Goal: Task Accomplishment & Management: Manage account settings

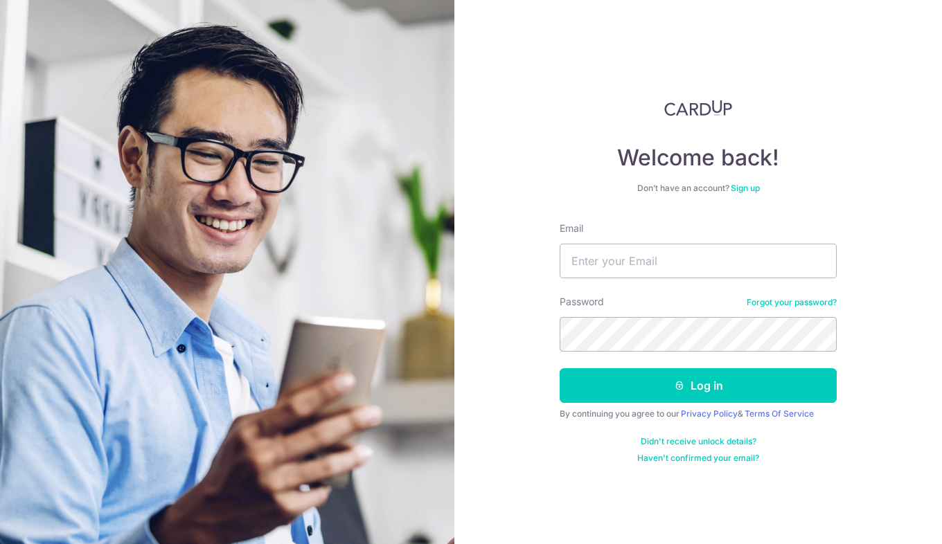
scroll to position [515, 0]
type input "[EMAIL_ADDRESS][DOMAIN_NAME]"
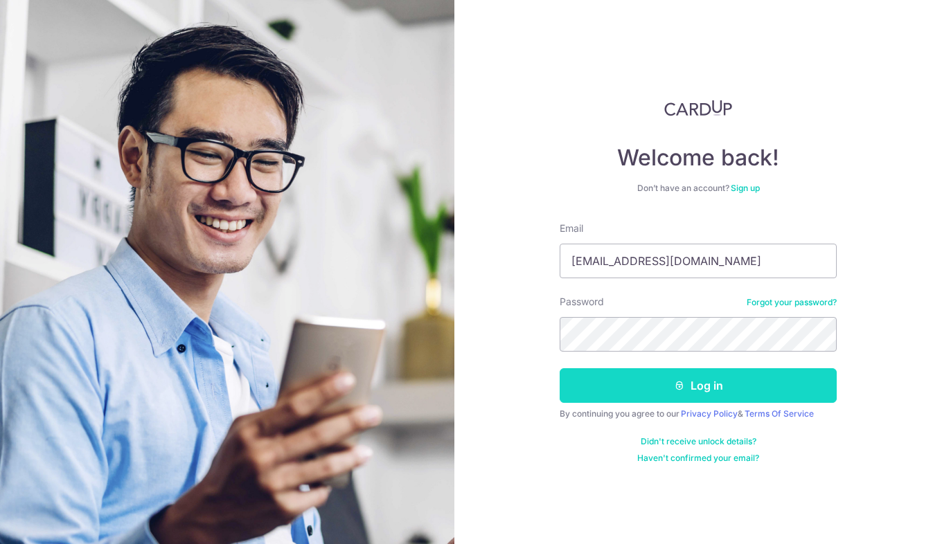
click at [579, 385] on button "Log in" at bounding box center [698, 386] width 277 height 35
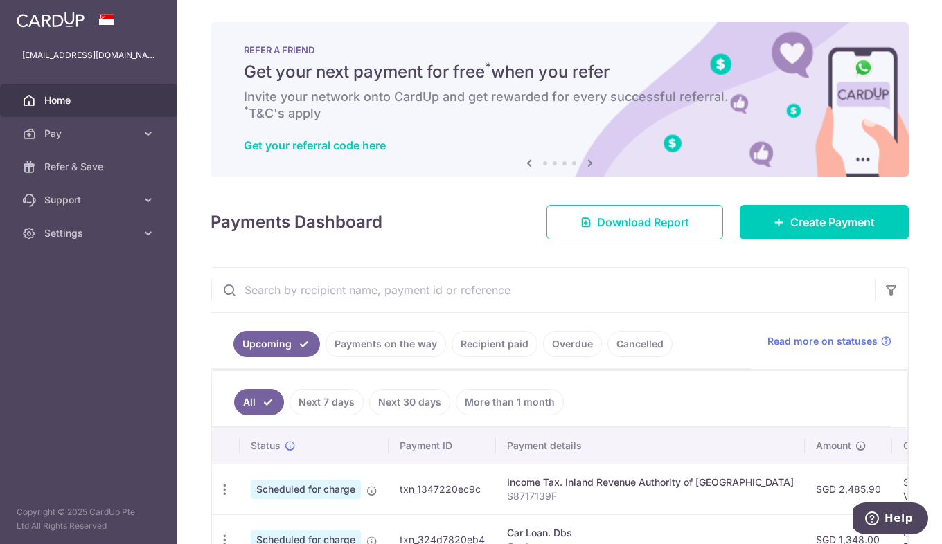
drag, startPoint x: 398, startPoint y: 348, endPoint x: 502, endPoint y: 367, distance: 105.6
type textarea "the way Recipient"
click at [502, 367] on ul "Upcoming Payments on the way Recipient paid Overdue Cancelled" at bounding box center [481, 341] width 540 height 56
drag, startPoint x: 502, startPoint y: 367, endPoint x: 494, endPoint y: 343, distance: 25.4
click at [494, 343] on link "Recipient paid" at bounding box center [495, 344] width 86 height 26
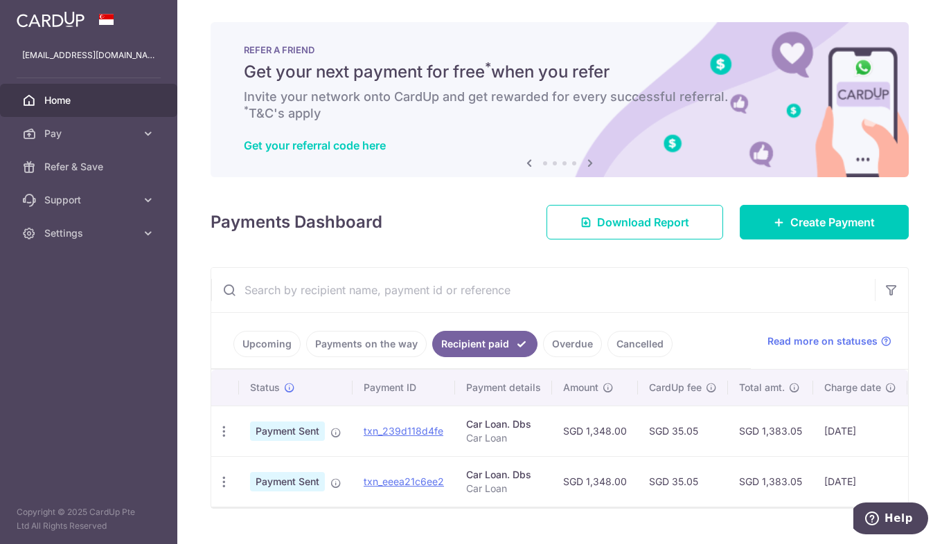
scroll to position [37, 0]
